Goal: Task Accomplishment & Management: Manage account settings

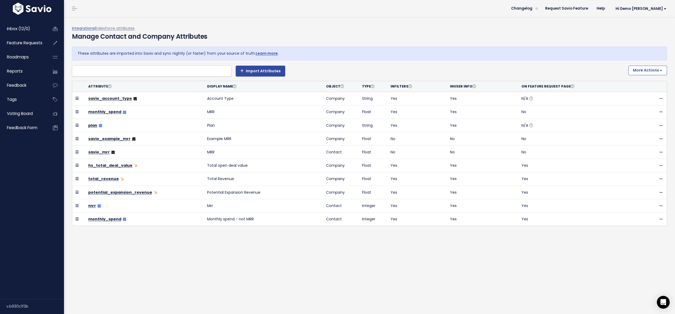
select select
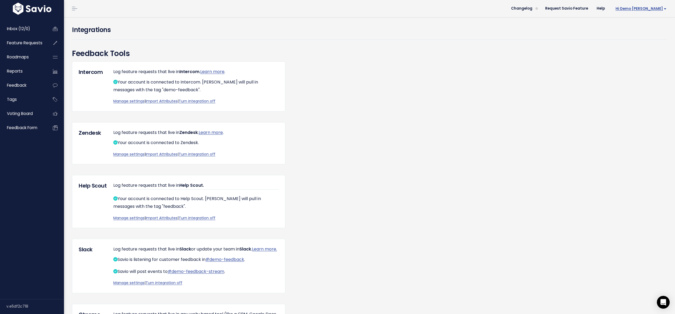
click at [640, 10] on span "Hi Demo [PERSON_NAME]" at bounding box center [641, 9] width 51 height 4
click at [642, 45] on link "Integrations" at bounding box center [649, 45] width 39 height 10
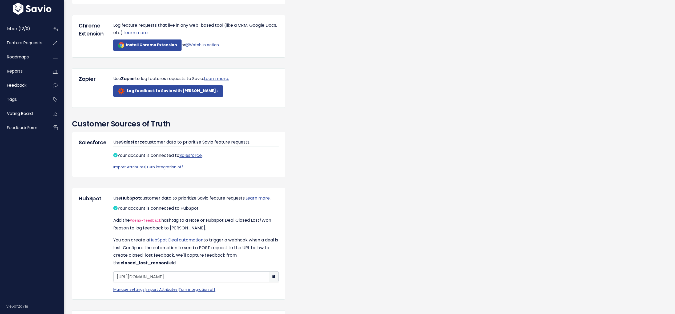
scroll to position [289, 0]
click at [124, 169] on link "Import Attributes" at bounding box center [129, 166] width 32 height 5
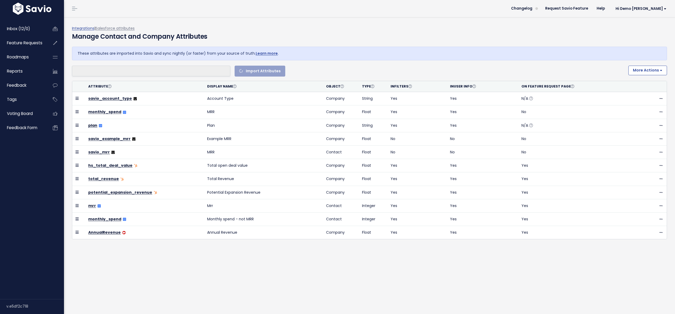
select select
click at [169, 72] on li at bounding box center [151, 71] width 154 height 7
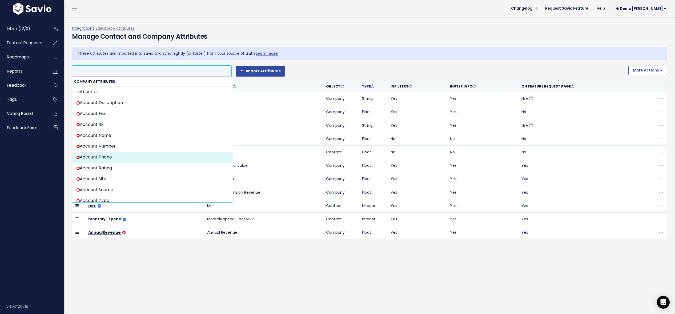
scroll to position [35, 0]
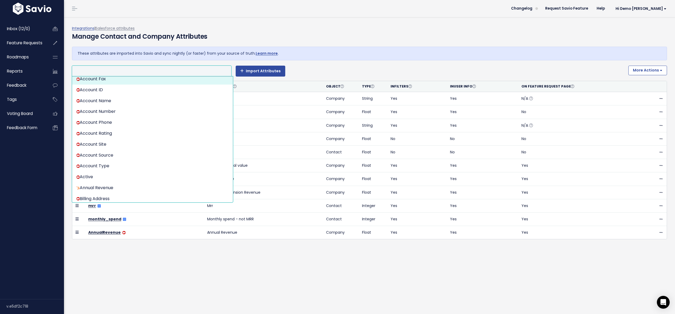
click at [94, 69] on li at bounding box center [151, 71] width 154 height 7
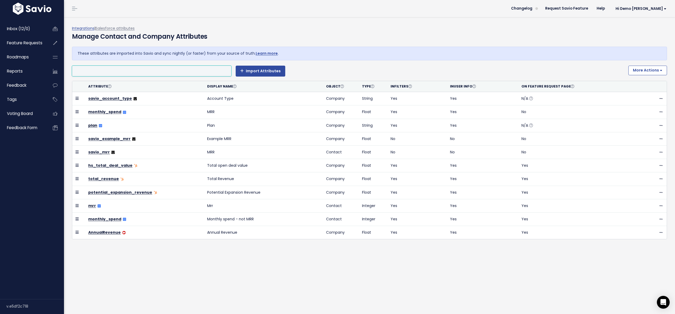
click at [94, 69] on li at bounding box center [151, 71] width 154 height 7
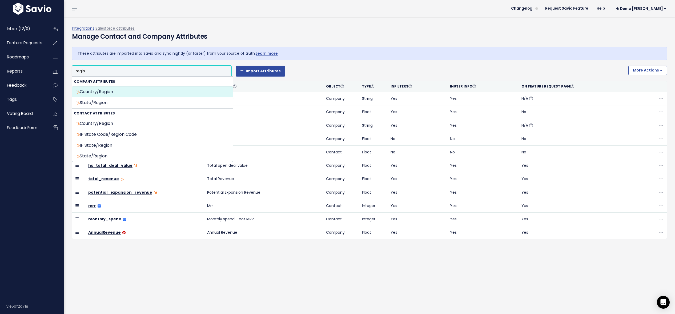
type input "regio"
click at [262, 12] on header "Changelog Request Savio Feature Help Hi Demo Ryan Vault Settings My Settings In…" at bounding box center [369, 8] width 611 height 17
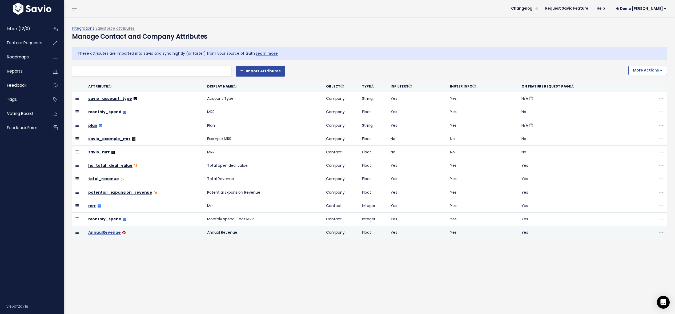
click at [109, 231] on link "AnnualRevenue" at bounding box center [104, 232] width 33 height 5
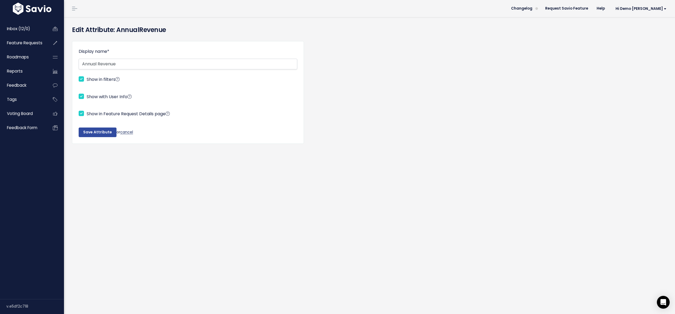
click at [128, 133] on link "cancel" at bounding box center [126, 131] width 13 height 5
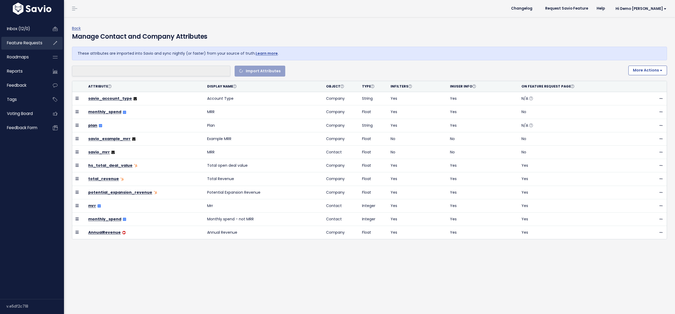
click at [27, 45] on span "Feature Requests" at bounding box center [24, 43] width 35 height 6
select select
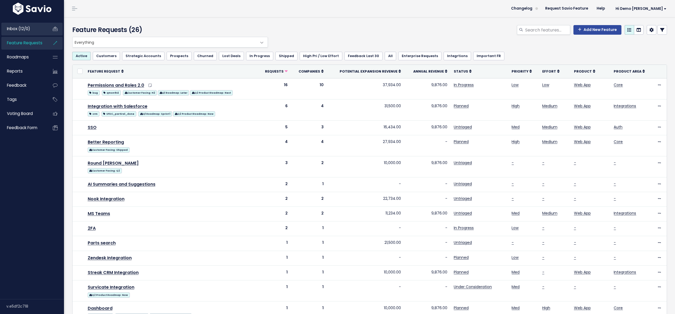
click at [21, 30] on span "Inbox (12/0)" at bounding box center [18, 29] width 23 height 6
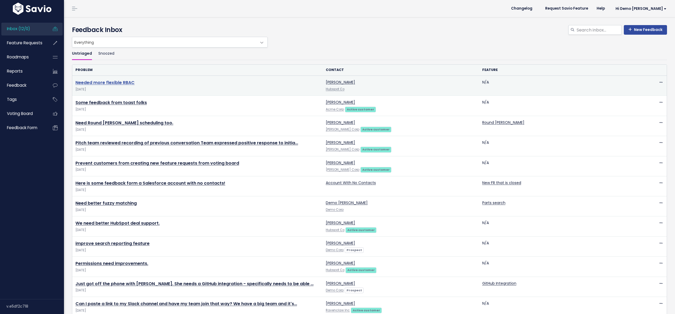
click at [117, 83] on link "Needed more flexible RBAC" at bounding box center [104, 82] width 59 height 6
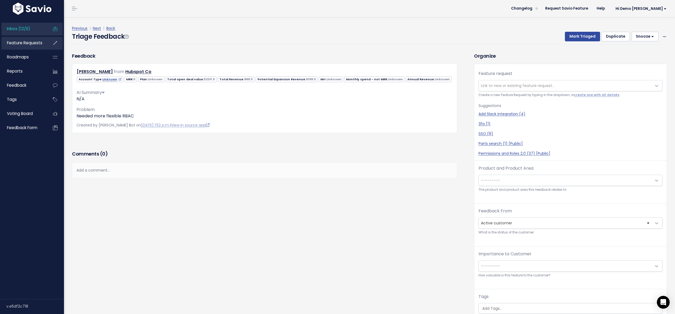
click at [16, 42] on span "Feature Requests" at bounding box center [24, 43] width 35 height 6
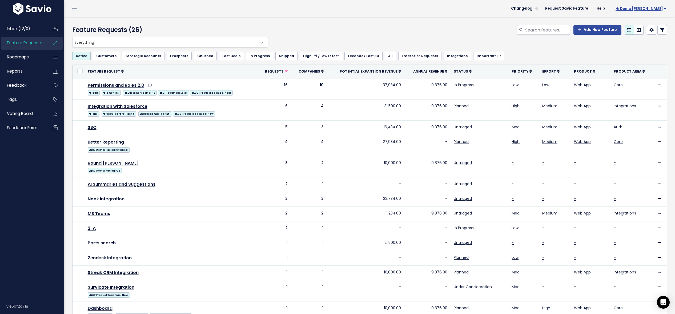
click at [646, 8] on span "Hi Demo [PERSON_NAME]" at bounding box center [641, 9] width 51 height 4
click at [643, 23] on link "Vault Settings" at bounding box center [649, 24] width 39 height 10
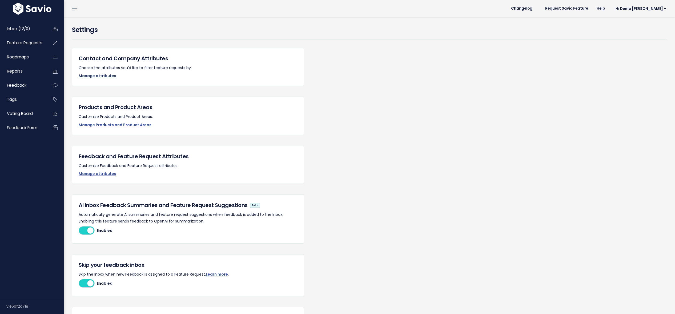
click at [97, 75] on link "Manage attributes" at bounding box center [98, 75] width 38 height 5
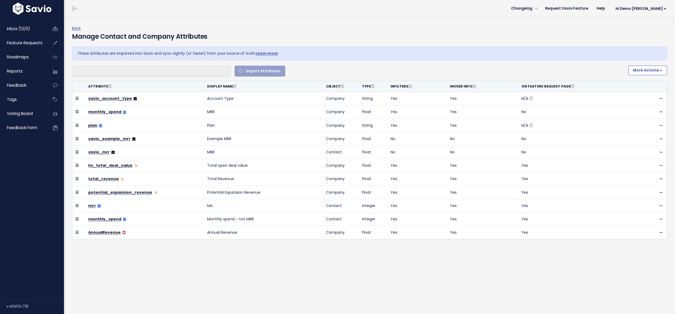
select select
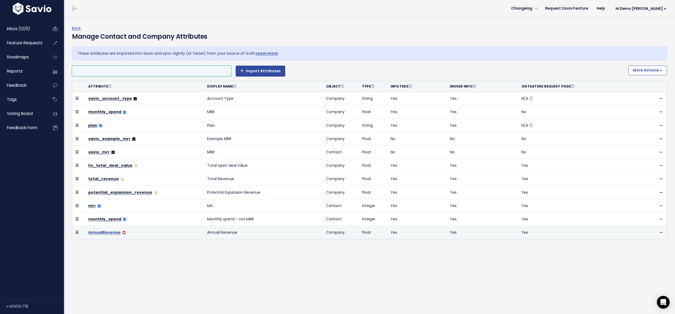
click at [110, 233] on link "AnnualRevenue" at bounding box center [104, 232] width 33 height 5
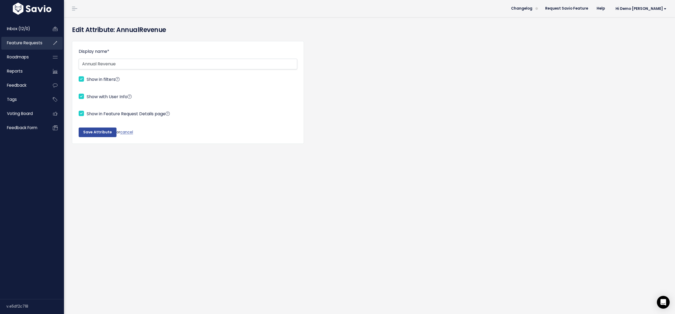
click at [15, 43] on span "Feature Requests" at bounding box center [24, 43] width 35 height 6
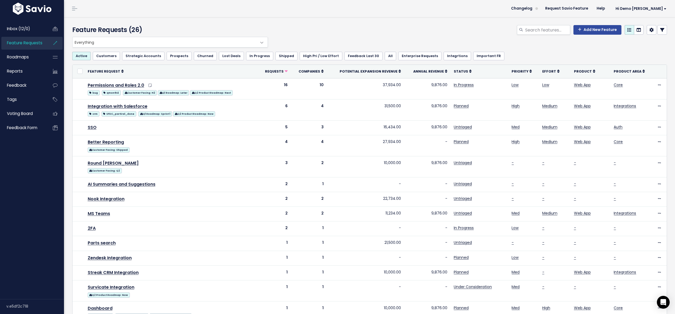
click at [665, 31] on link at bounding box center [663, 30] width 10 height 10
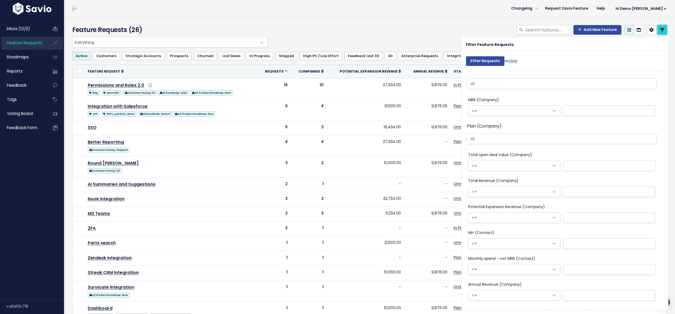
scroll to position [529, 0]
click at [590, 297] on input "text" at bounding box center [609, 293] width 92 height 11
click at [429, 28] on div "Add New Feature" at bounding box center [470, 31] width 402 height 12
click at [664, 29] on icon at bounding box center [662, 30] width 4 height 4
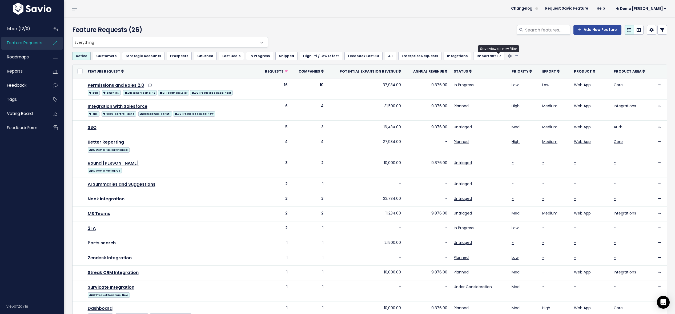
click at [515, 56] on icon "Filter feature requests" at bounding box center [516, 56] width 3 height 4
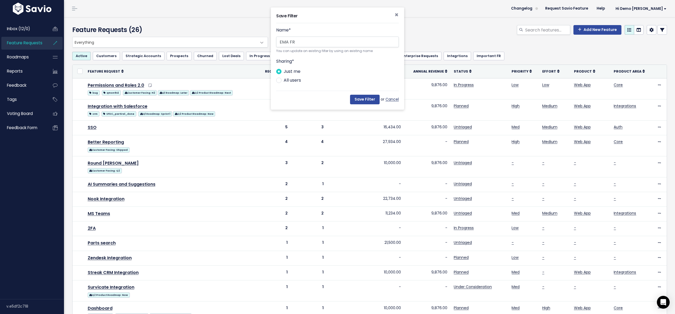
type input "EMA FR"
click at [394, 101] on link "Cancel" at bounding box center [392, 99] width 13 height 7
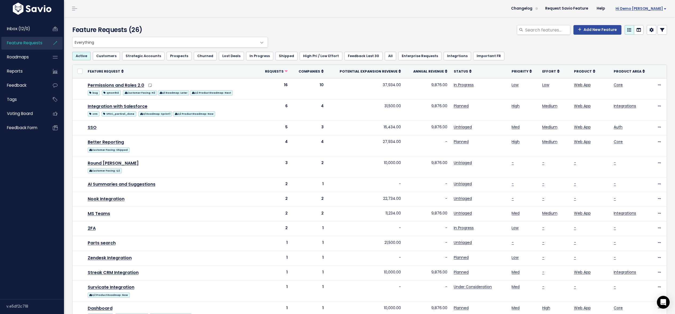
click at [658, 10] on span "Hi Demo [PERSON_NAME]" at bounding box center [641, 9] width 51 height 4
click at [653, 23] on link "Vault Settings" at bounding box center [649, 24] width 39 height 10
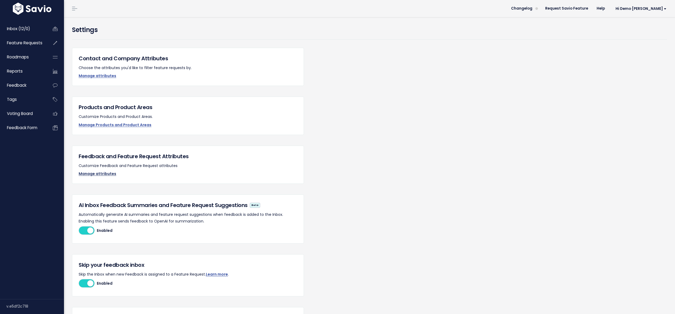
click at [90, 174] on link "Manage attributes" at bounding box center [98, 173] width 38 height 5
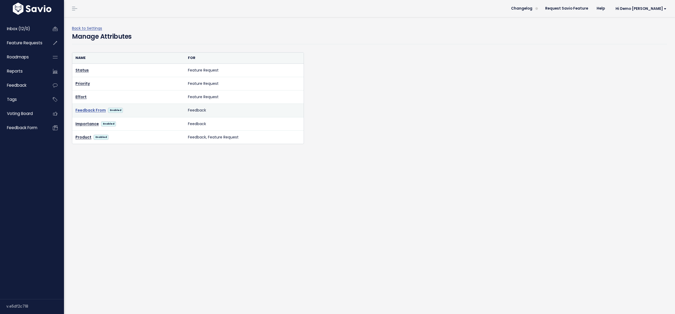
click at [86, 113] on link "Feedback From" at bounding box center [90, 110] width 30 height 7
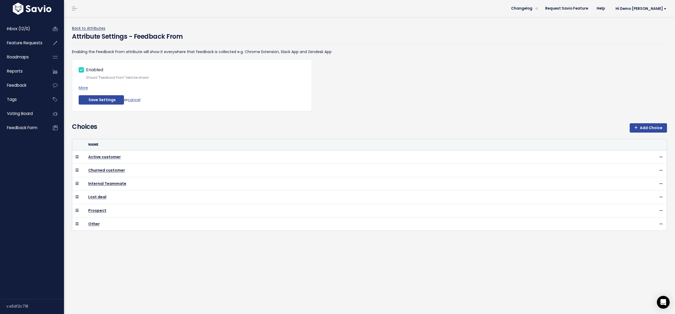
click at [94, 27] on link "Back to Attributes" at bounding box center [88, 28] width 33 height 5
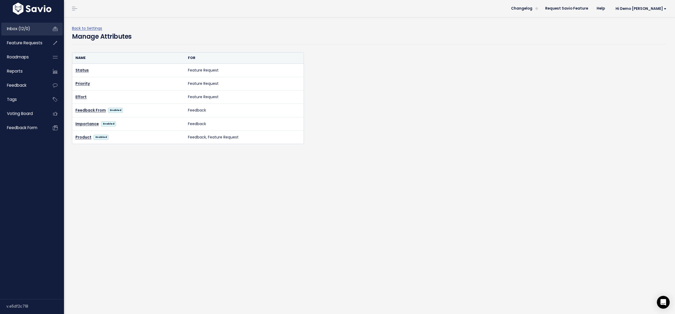
click at [12, 30] on span "Inbox (12/0)" at bounding box center [18, 29] width 23 height 6
